Goal: Information Seeking & Learning: Learn about a topic

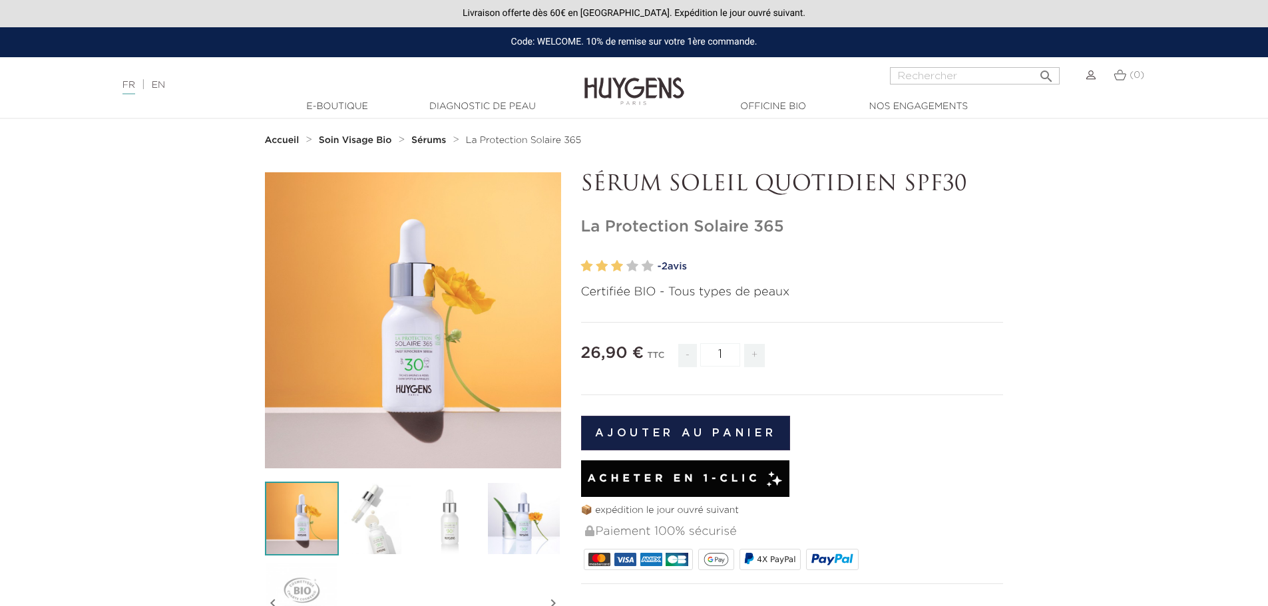
click at [381, 526] on img at bounding box center [376, 519] width 74 height 74
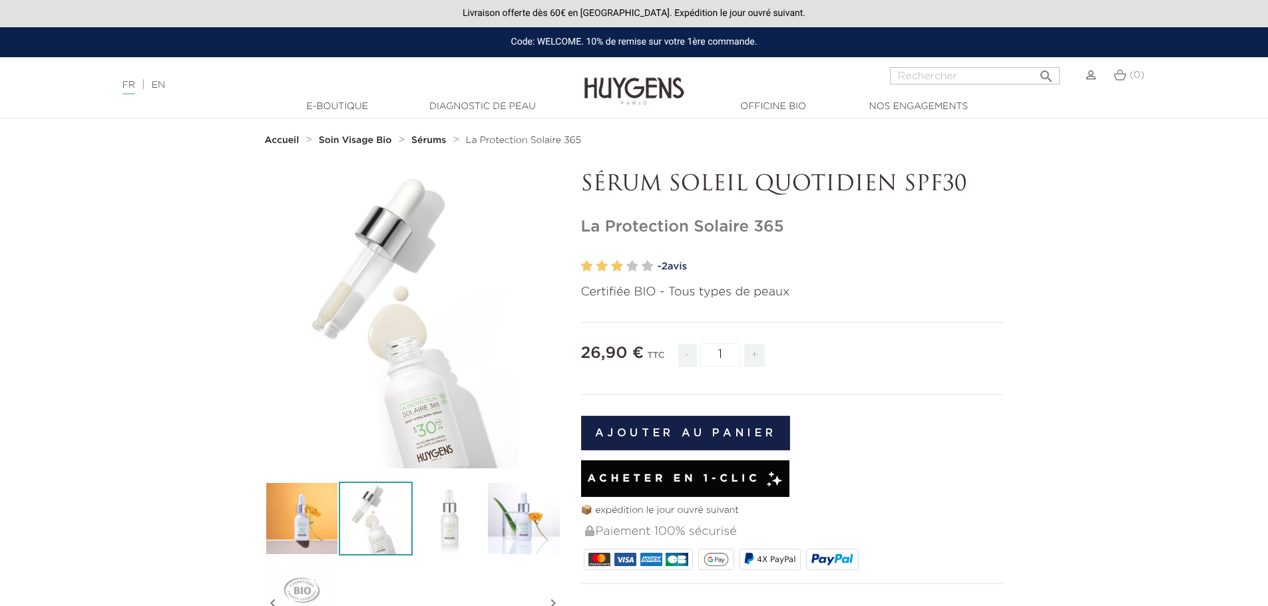
click at [395, 309] on icon "" at bounding box center [412, 320] width 67 height 67
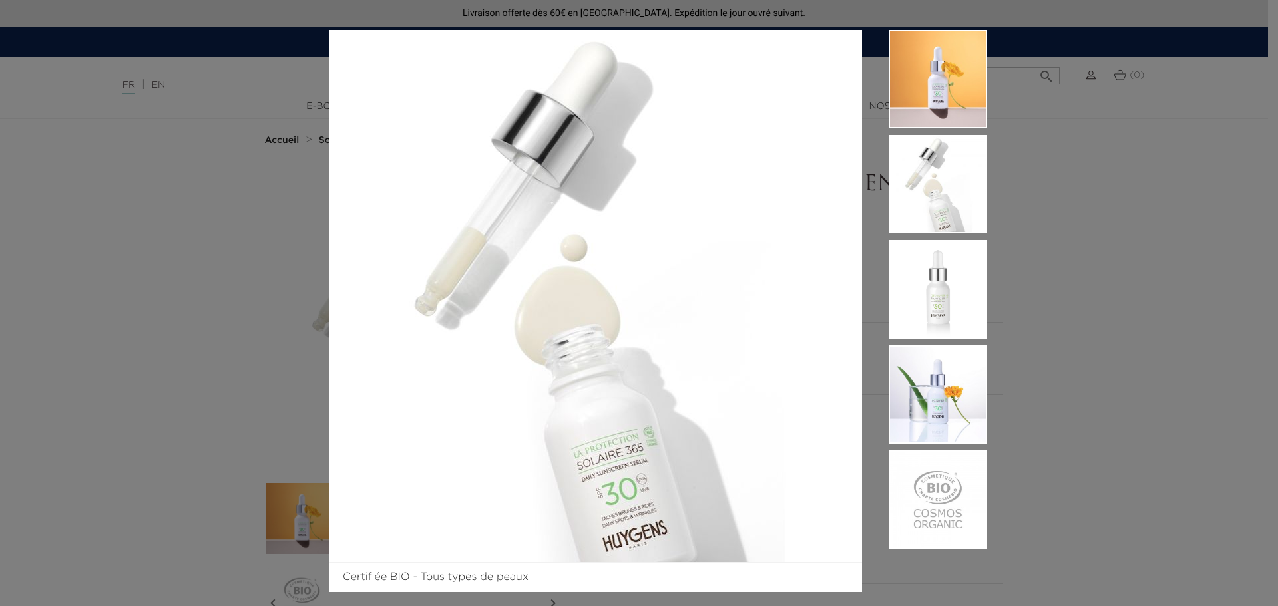
click at [926, 408] on img at bounding box center [937, 394] width 98 height 98
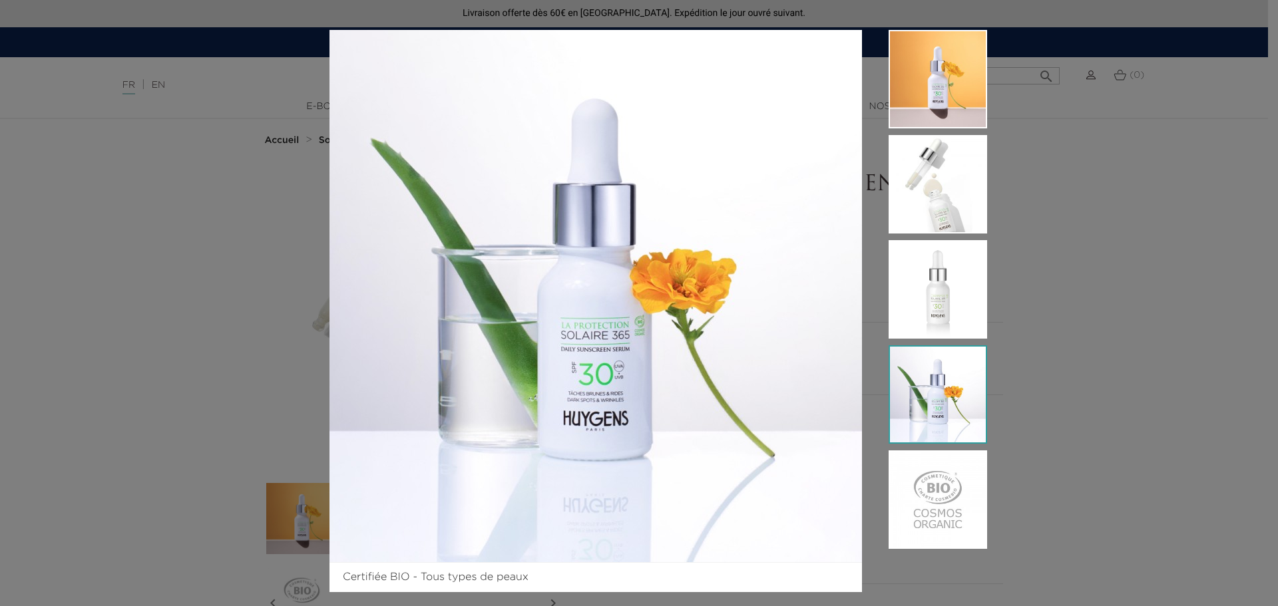
click at [909, 328] on img at bounding box center [937, 289] width 98 height 98
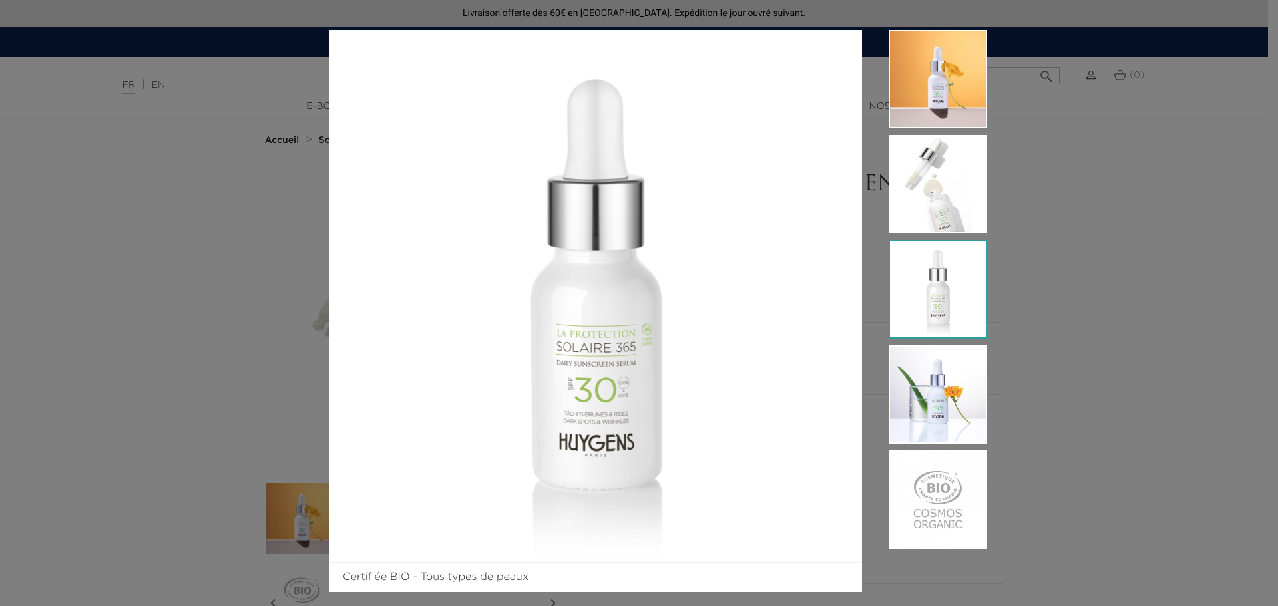
click at [908, 190] on img at bounding box center [937, 184] width 98 height 98
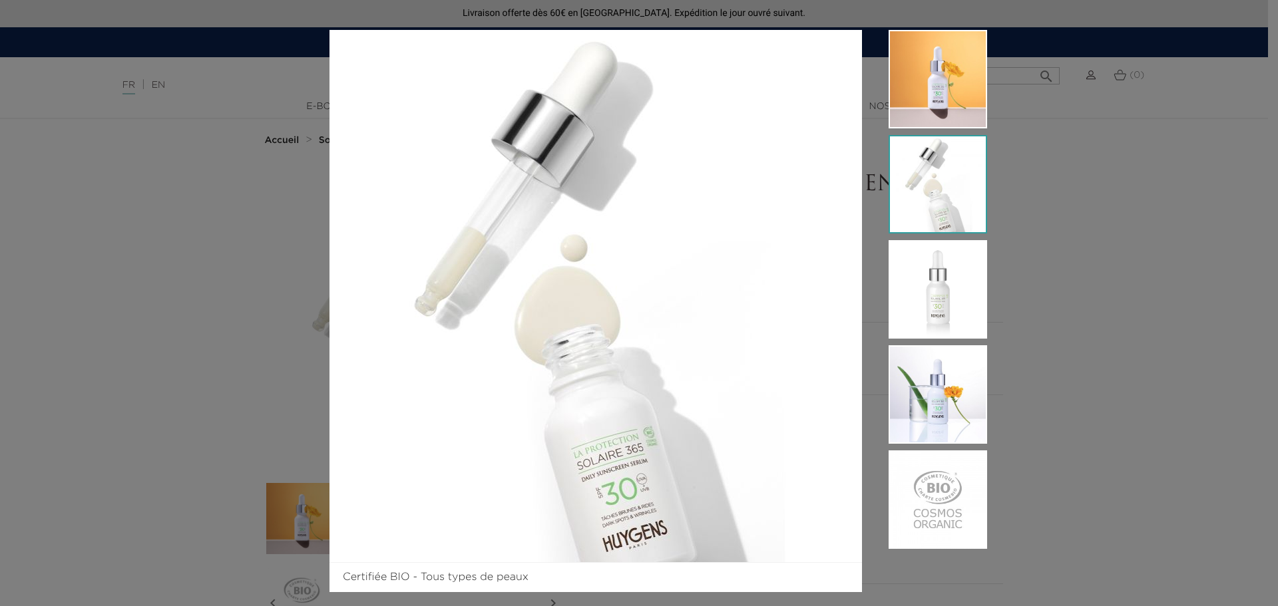
click at [878, 75] on div at bounding box center [924, 293] width 125 height 526
click at [890, 71] on img at bounding box center [937, 79] width 98 height 98
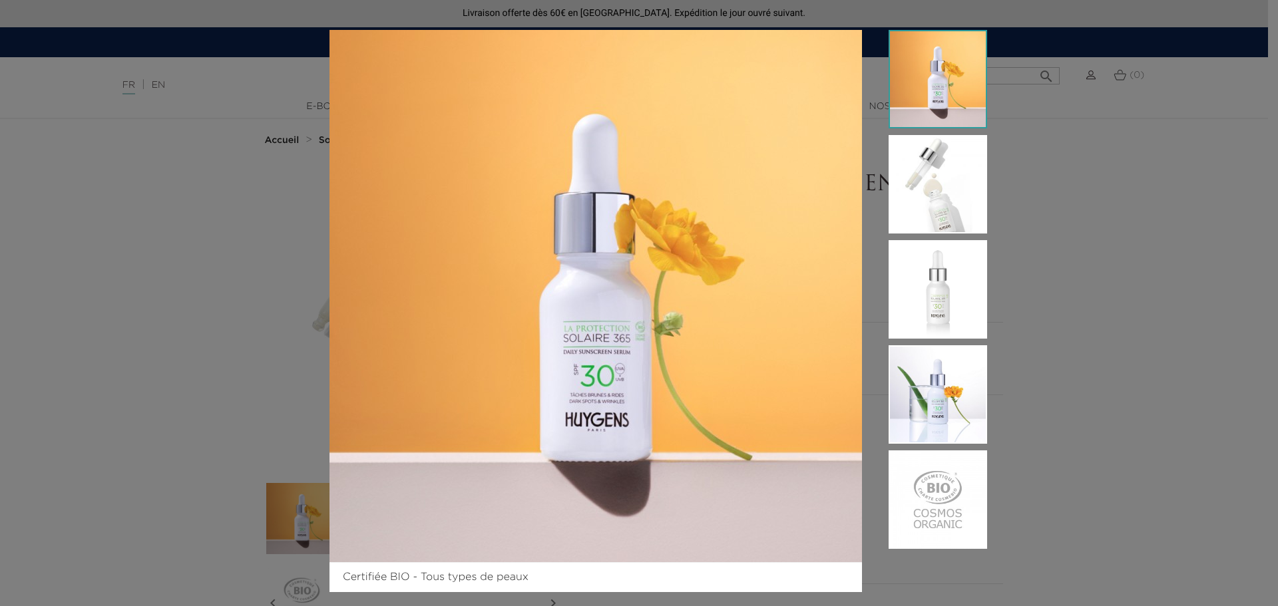
click at [104, 160] on div "Certifiée BIO - Tous types de peaux" at bounding box center [639, 303] width 1278 height 606
